Goal: Task Accomplishment & Management: Manage account settings

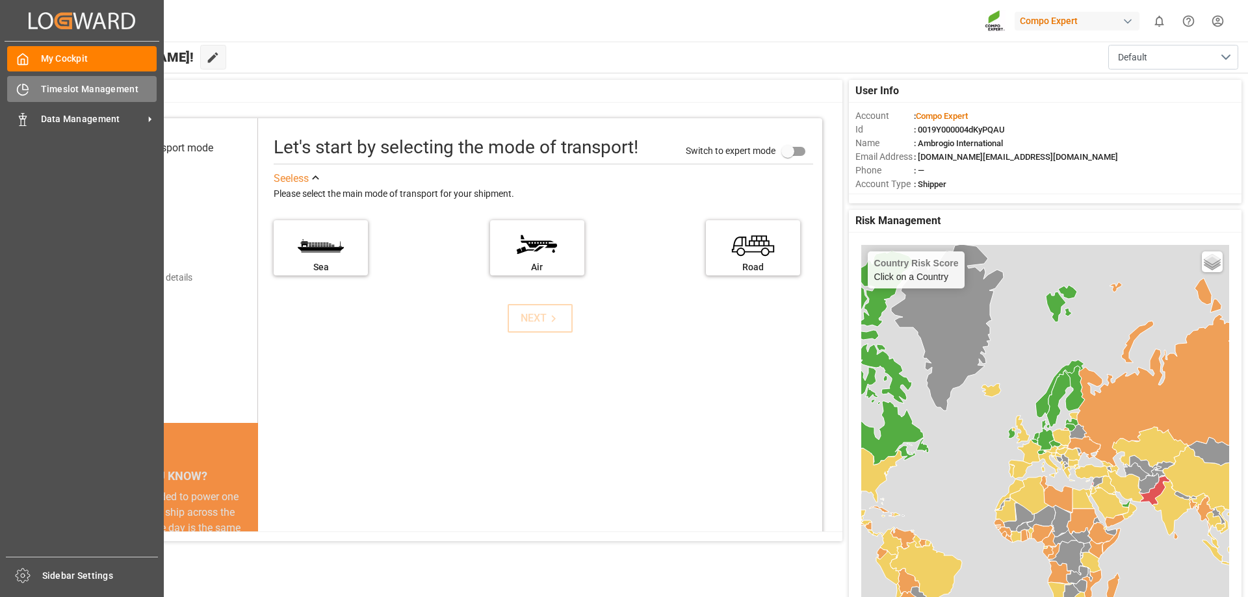
click at [16, 80] on div "Timeslot Management Timeslot Management" at bounding box center [82, 88] width 150 height 25
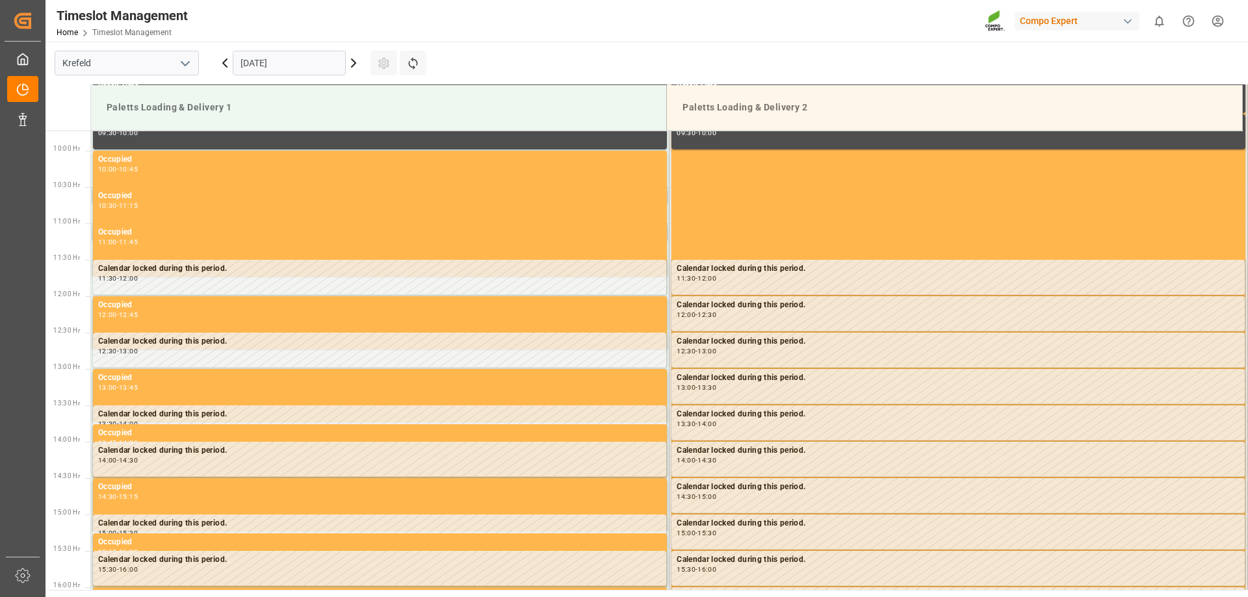
scroll to position [467, 0]
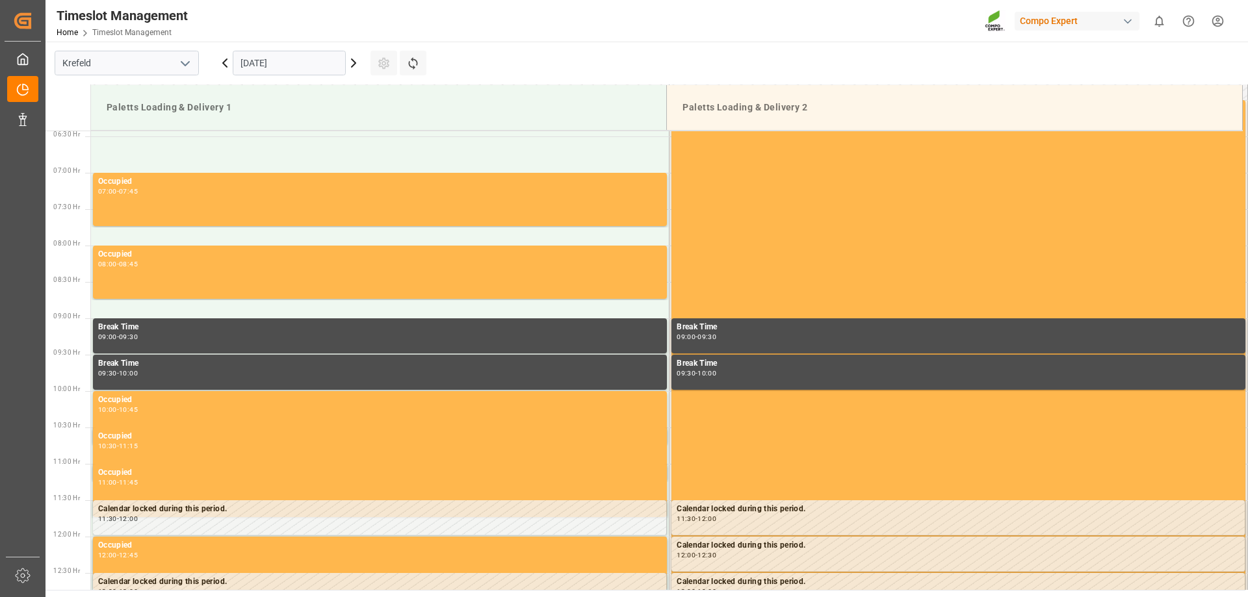
click at [349, 67] on icon at bounding box center [354, 63] width 16 height 16
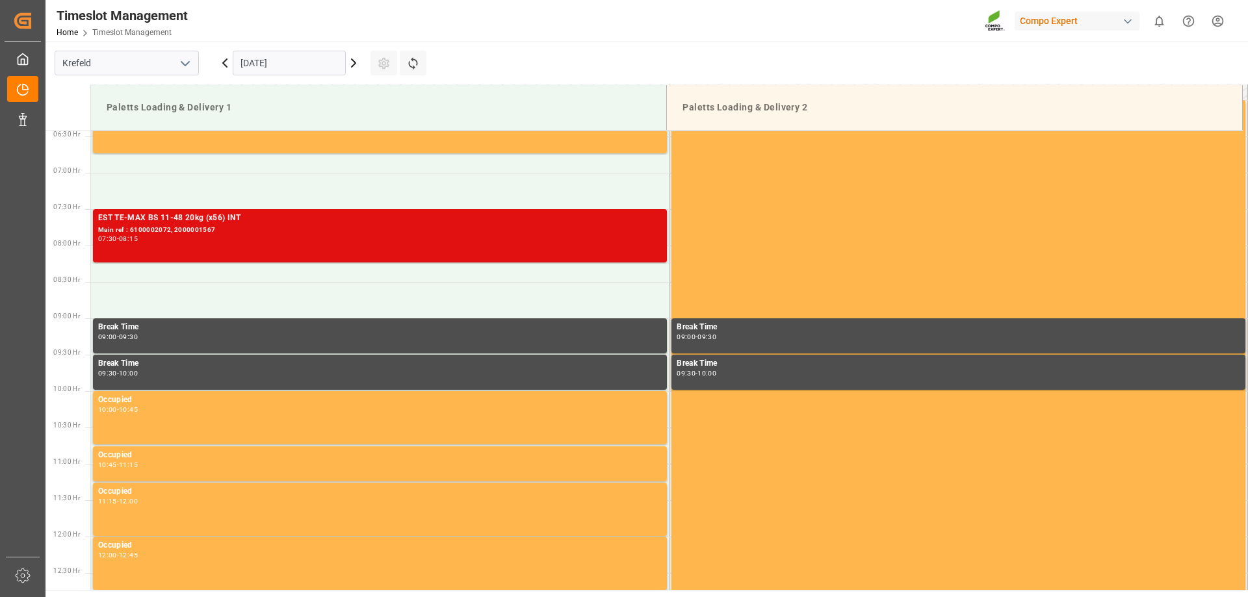
click at [276, 249] on div "EST TE-MAX BS 11-48 20kg (x56) INT Main ref : 6100002072, 2000001567 07:30 - 08…" at bounding box center [380, 236] width 564 height 48
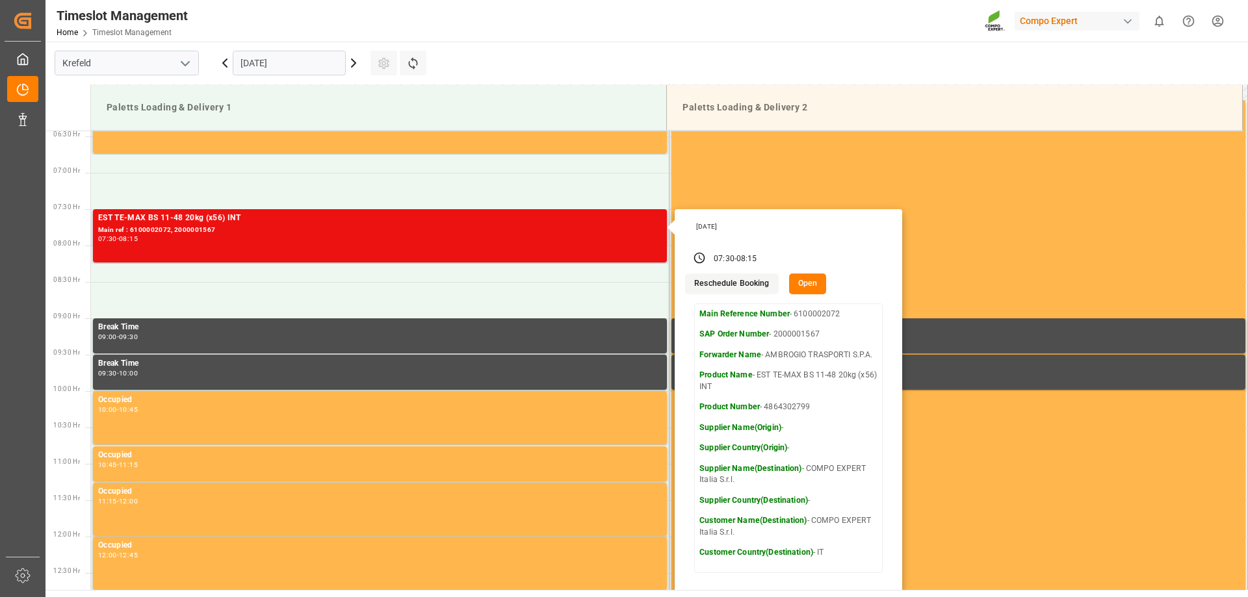
click at [737, 285] on button "Reschedule Booking" at bounding box center [731, 284] width 93 height 21
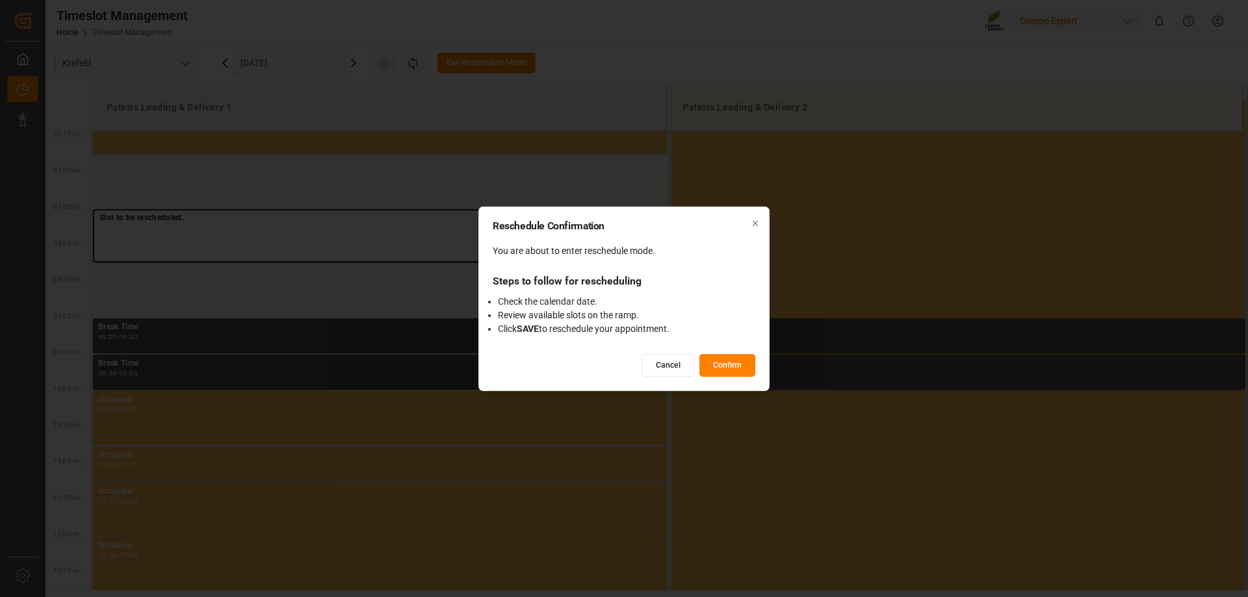
click at [731, 364] on button "Confirm" at bounding box center [728, 365] width 56 height 23
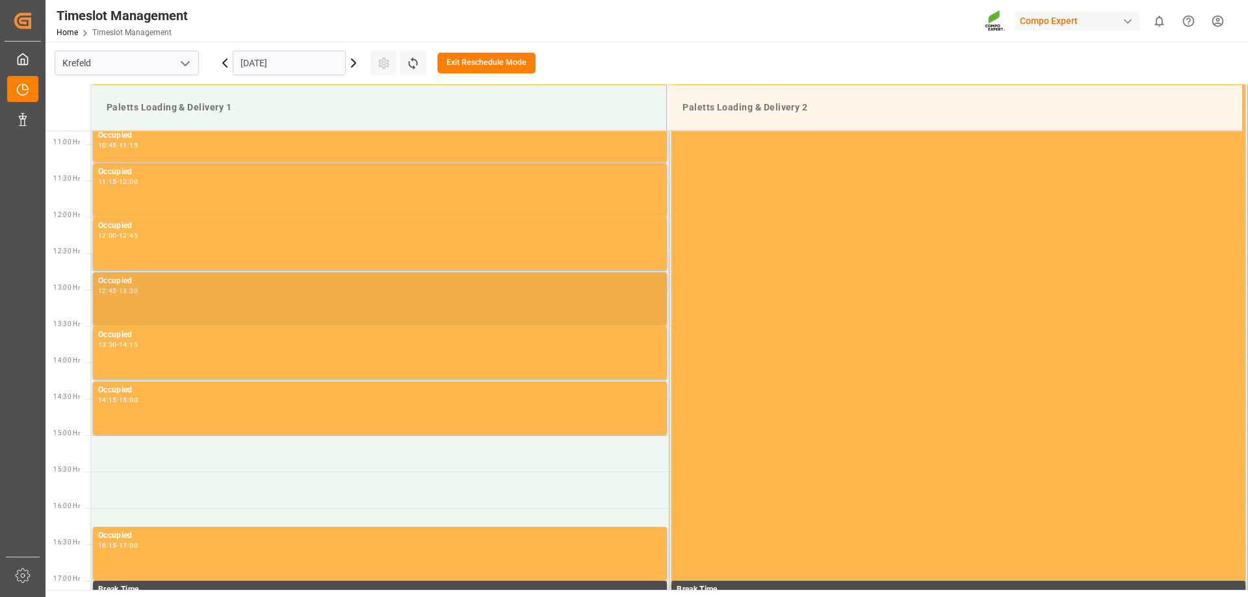
scroll to position [792, 0]
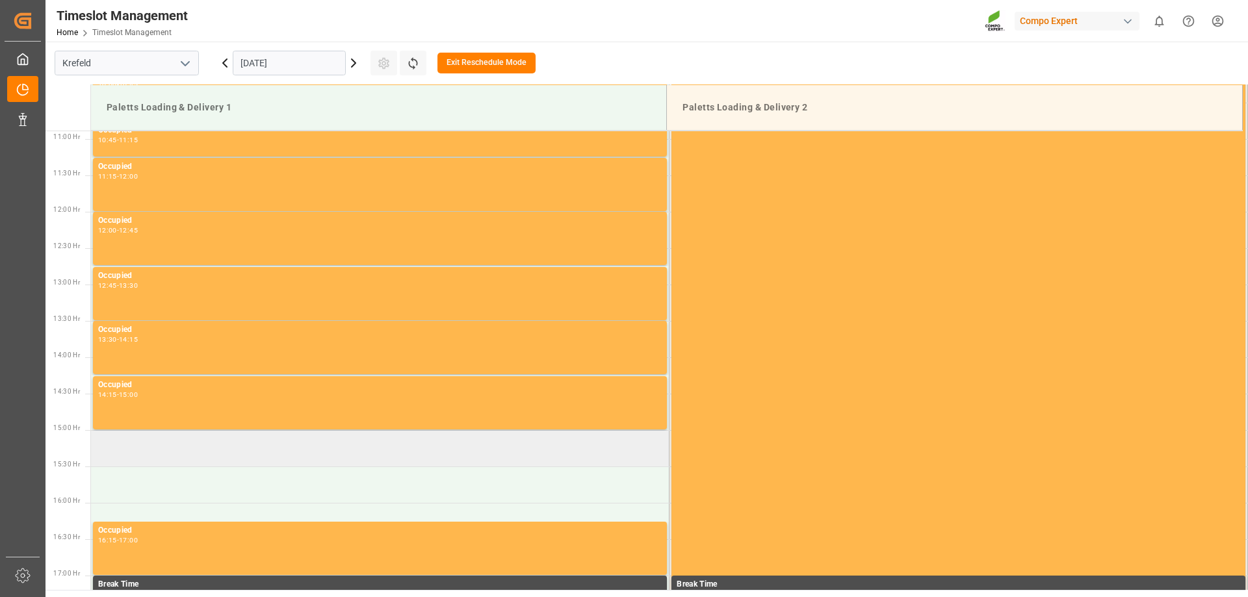
click at [229, 449] on td at bounding box center [380, 448] width 579 height 36
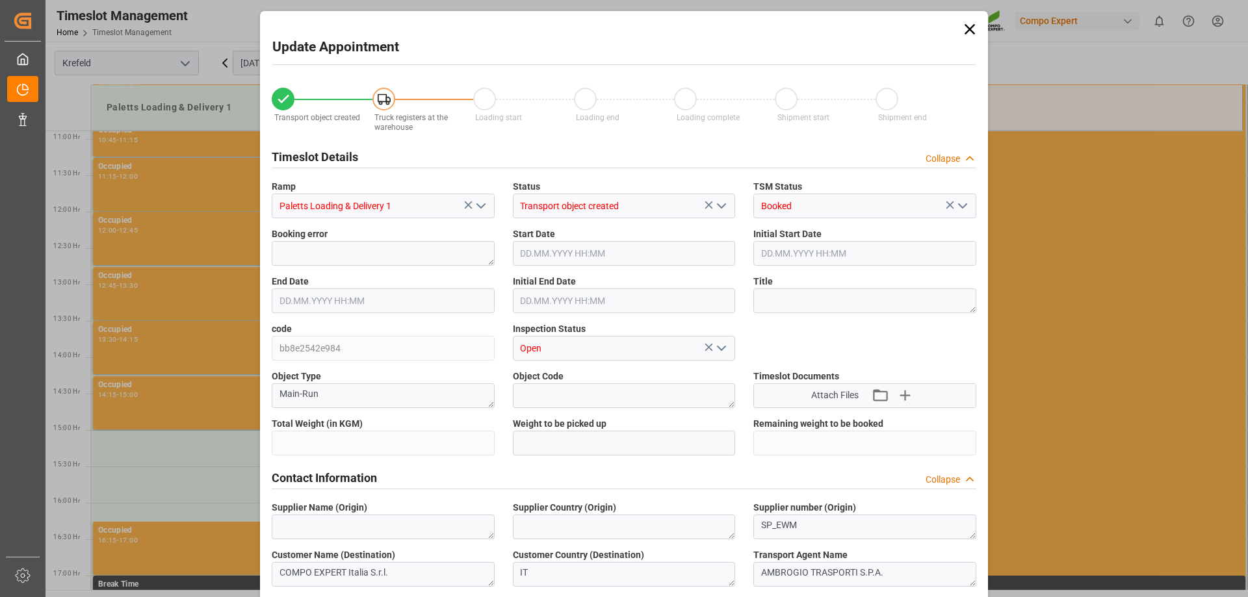
type input "22960"
type input "0"
type input "[DATE] 15:00"
type input "[DATE] 07:30"
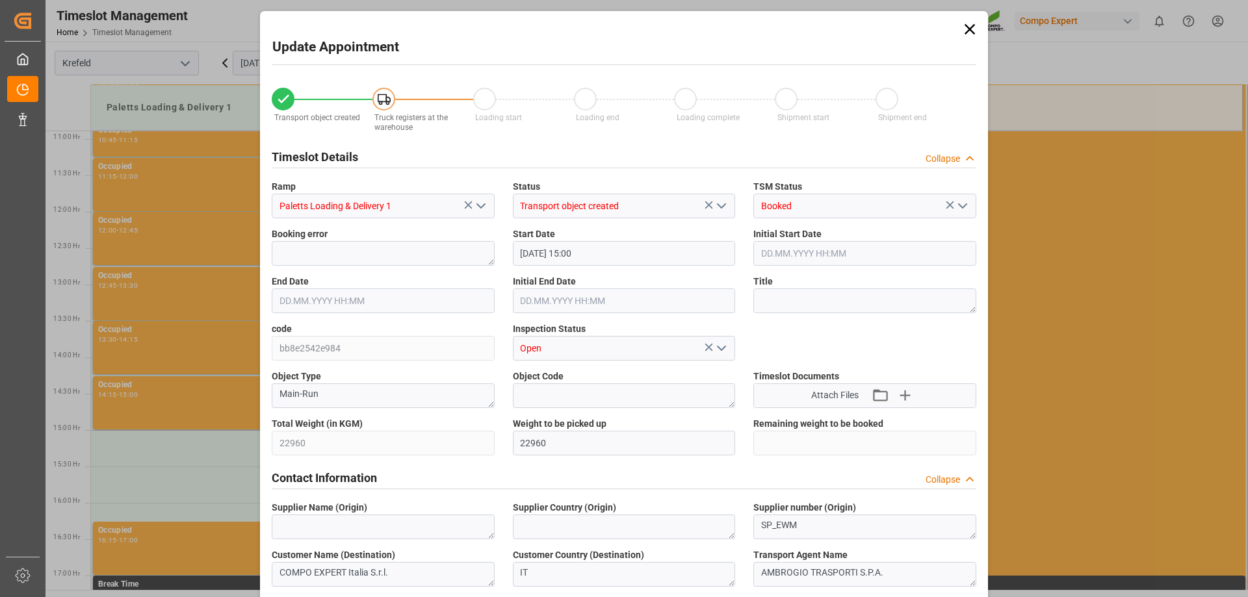
type input "[DATE] 15:30"
type input "[DATE] 08:00"
type input "[DATE] 16:13"
type input "[DATE] 07:28"
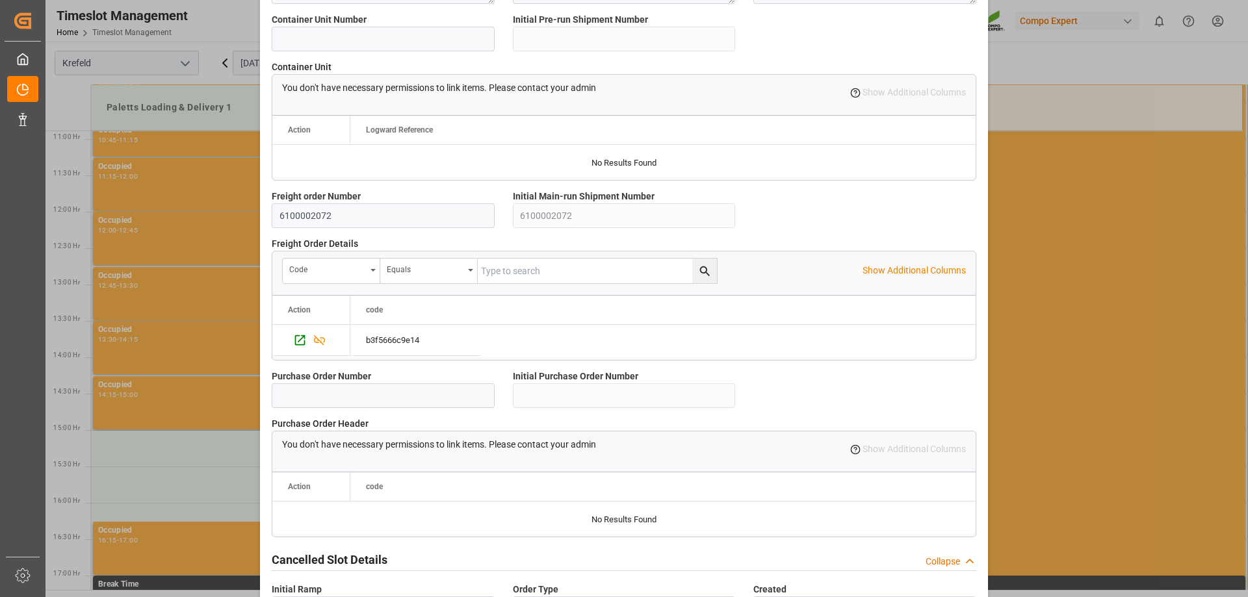
scroll to position [1114, 0]
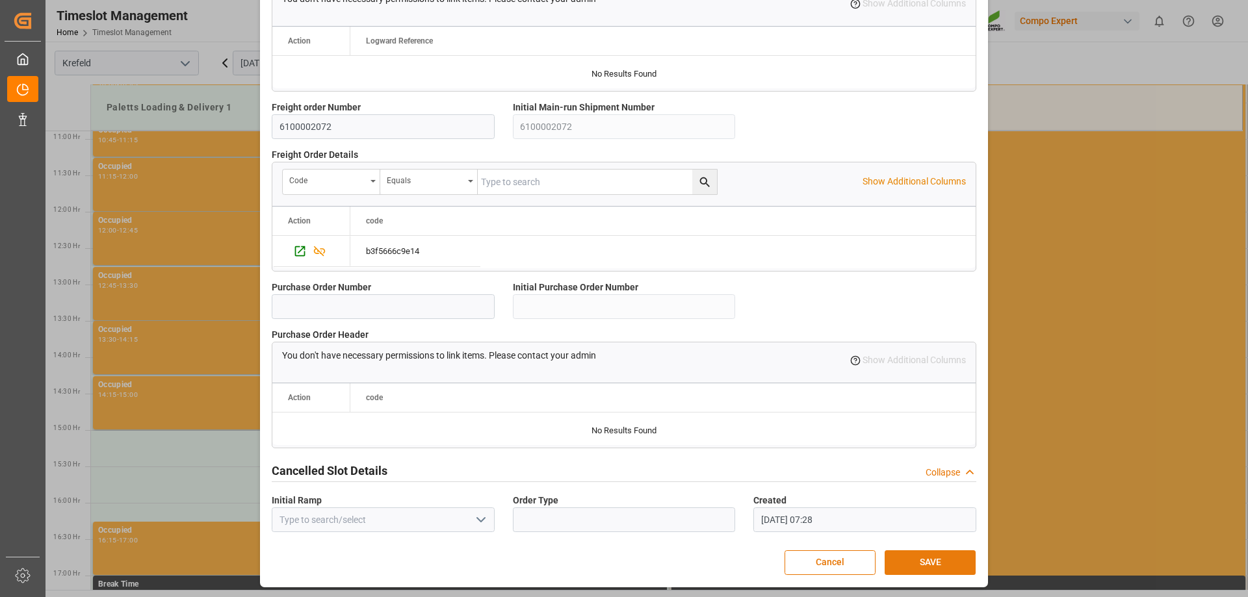
click at [910, 569] on button "SAVE" at bounding box center [930, 563] width 91 height 25
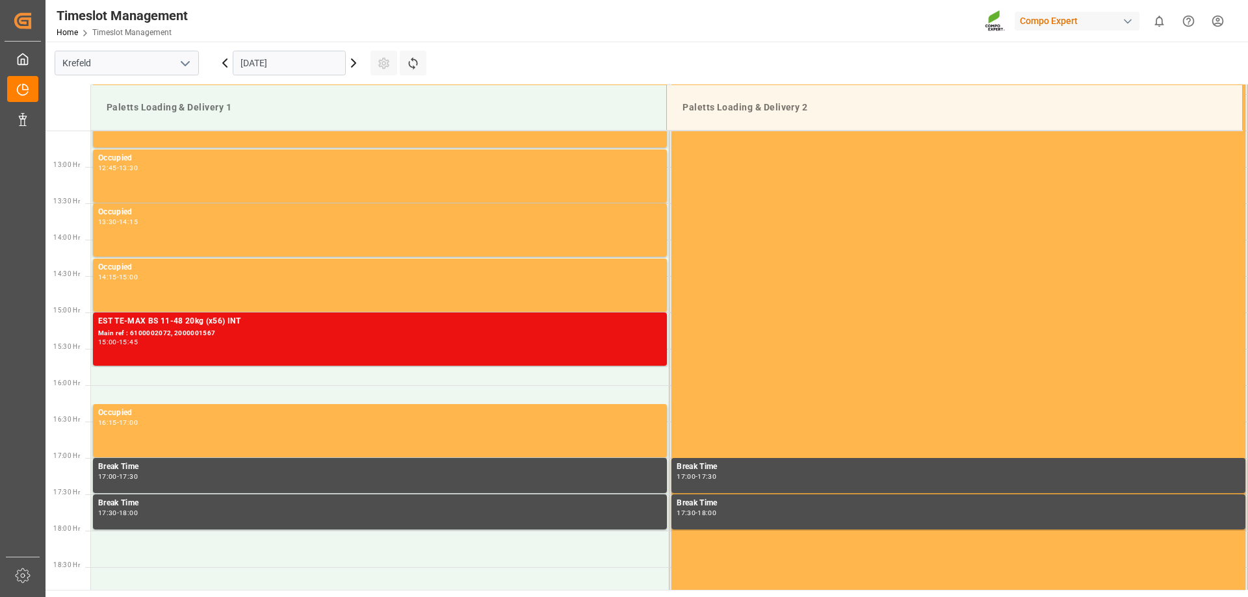
scroll to position [1011, 0]
